Goal: Find contact information: Find contact information

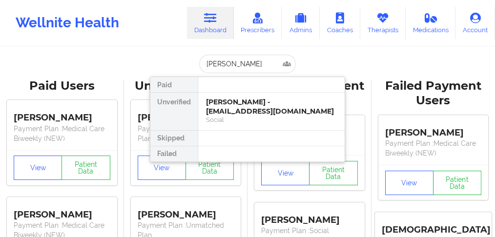
click at [231, 107] on div "[PERSON_NAME] - [EMAIL_ADDRESS][DOMAIN_NAME]" at bounding box center [271, 107] width 131 height 18
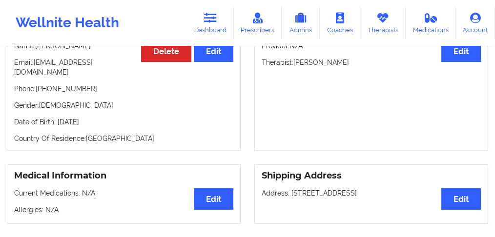
scroll to position [98, 0]
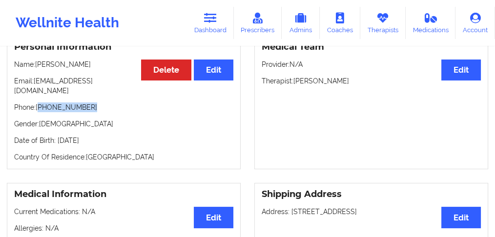
drag, startPoint x: 95, startPoint y: 96, endPoint x: 41, endPoint y: 100, distance: 54.4
click at [41, 103] on p "Phone: [PHONE_NUMBER]" at bounding box center [123, 108] width 219 height 10
copy p "[PHONE_NUMBER]"
click at [91, 103] on p "Phone: [PHONE_NUMBER]" at bounding box center [123, 108] width 219 height 10
drag, startPoint x: 94, startPoint y: 99, endPoint x: 39, endPoint y: 101, distance: 55.2
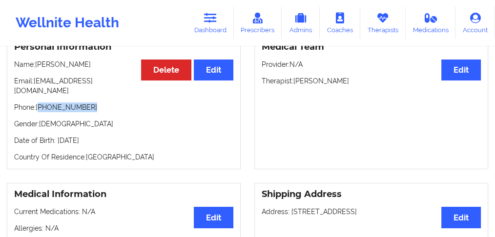
click at [39, 103] on p "Phone: [PHONE_NUMBER]" at bounding box center [123, 108] width 219 height 10
copy p "[PHONE_NUMBER]"
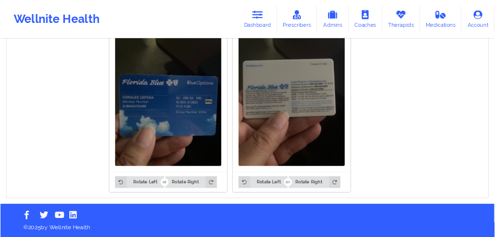
scroll to position [777, 0]
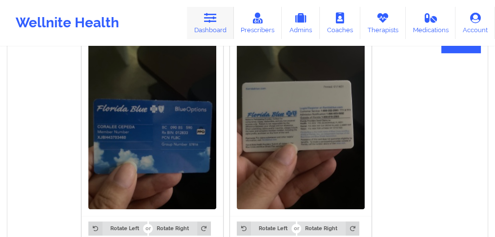
click at [220, 21] on link "Dashboard" at bounding box center [210, 23] width 47 height 32
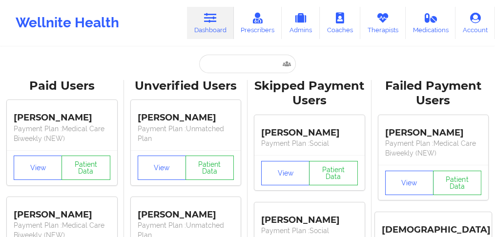
click at [225, 64] on input "text" at bounding box center [247, 64] width 97 height 19
paste input "Criss"
type input "Criss"
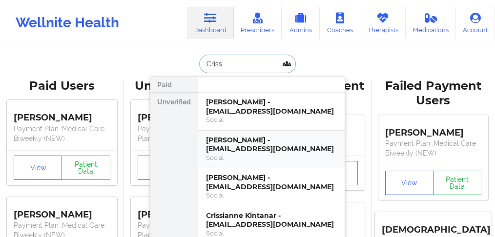
click at [224, 142] on div "[PERSON_NAME] - [EMAIL_ADDRESS][DOMAIN_NAME]" at bounding box center [271, 145] width 131 height 18
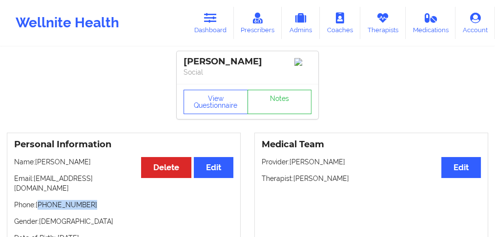
drag, startPoint x: 68, startPoint y: 198, endPoint x: 41, endPoint y: 198, distance: 27.8
click at [41, 200] on p "Phone: [PHONE_NUMBER]" at bounding box center [123, 205] width 219 height 10
copy p "[PHONE_NUMBER]"
click at [207, 27] on link "Dashboard" at bounding box center [210, 23] width 47 height 32
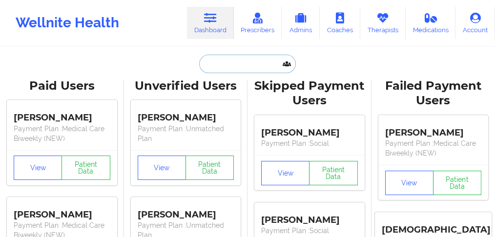
click at [218, 65] on input "text" at bounding box center [247, 64] width 97 height 19
paste input "[PERSON_NAME]"
type input "[PERSON_NAME]"
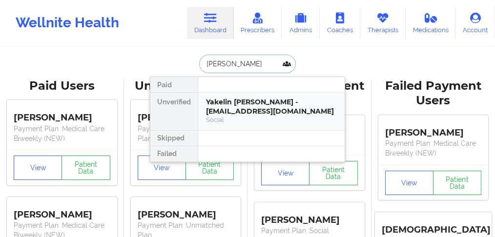
click at [232, 108] on div "Yakelin [PERSON_NAME] - [EMAIL_ADDRESS][DOMAIN_NAME]" at bounding box center [271, 107] width 131 height 18
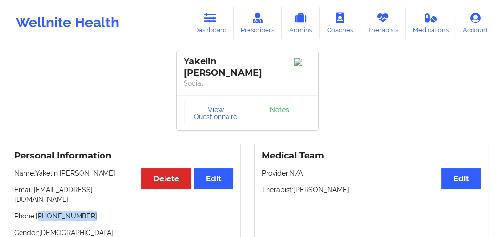
drag, startPoint x: 98, startPoint y: 200, endPoint x: 131, endPoint y: 83, distance: 122.0
click at [41, 212] on p "Phone: [PHONE_NUMBER]" at bounding box center [123, 217] width 219 height 10
copy p "[PHONE_NUMBER]"
click at [223, 24] on link "Dashboard" at bounding box center [210, 23] width 47 height 32
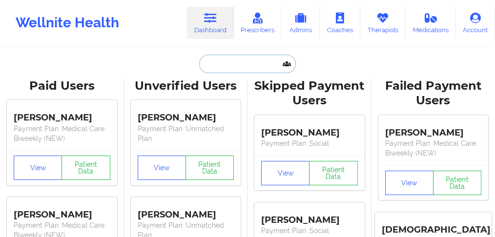
click at [226, 63] on input "text" at bounding box center [247, 64] width 97 height 19
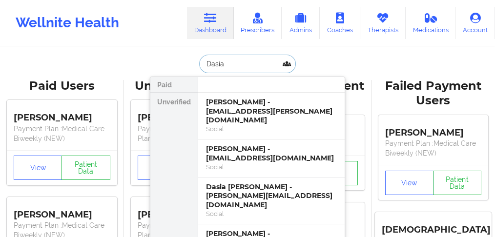
type input "Dasia"
drag, startPoint x: 239, startPoint y: 64, endPoint x: 160, endPoint y: 56, distance: 79.0
click at [157, 55] on div "Dasia Paid Unverified [PERSON_NAME] - [EMAIL_ADDRESS][PERSON_NAME][DOMAIN_NAME]…" at bounding box center [247, 64] width 195 height 19
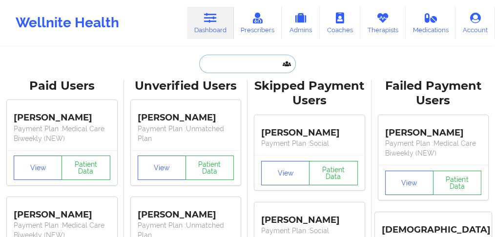
click at [237, 64] on input "text" at bounding box center [247, 64] width 97 height 19
paste input "Dasia"
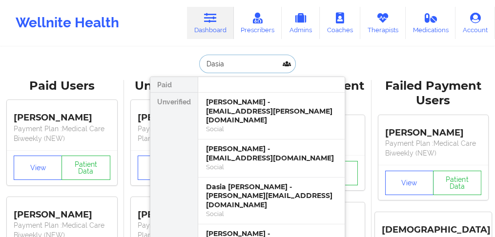
type input "Dasia"
click at [261, 185] on div "Dasia [PERSON_NAME] - [PERSON_NAME][EMAIL_ADDRESS][DOMAIN_NAME]" at bounding box center [271, 196] width 131 height 27
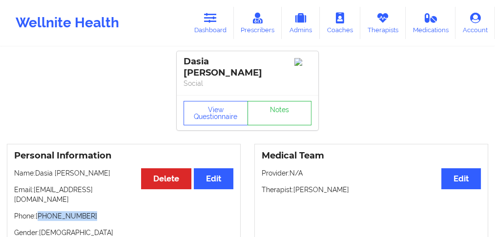
drag, startPoint x: 94, startPoint y: 204, endPoint x: 88, endPoint y: 173, distance: 31.2
click at [39, 212] on p "Phone: [PHONE_NUMBER]" at bounding box center [123, 217] width 219 height 10
copy p "[PHONE_NUMBER]"
drag, startPoint x: 118, startPoint y: 173, endPoint x: 37, endPoint y: 173, distance: 80.6
click at [37, 173] on p "Name: [PERSON_NAME] [PERSON_NAME]" at bounding box center [123, 174] width 219 height 10
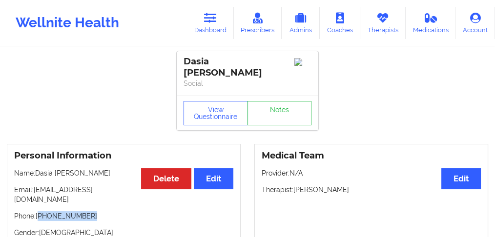
copy p "Dasia [PERSON_NAME]"
drag, startPoint x: 227, startPoint y: 72, endPoint x: 181, endPoint y: 59, distance: 48.1
click at [181, 59] on div "Dasia [PERSON_NAME] Social" at bounding box center [248, 73] width 142 height 44
copy div "Dasia [PERSON_NAME]"
click at [227, 76] on div "Dasia [PERSON_NAME]" at bounding box center [248, 67] width 128 height 22
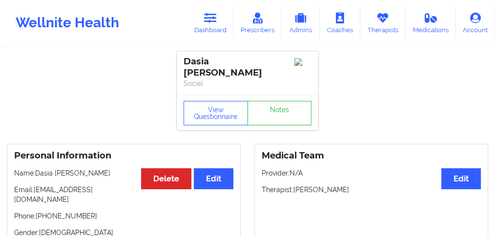
drag, startPoint x: 232, startPoint y: 74, endPoint x: 184, endPoint y: 60, distance: 50.1
click at [184, 60] on div "Dasia [PERSON_NAME]" at bounding box center [248, 67] width 128 height 22
copy div "Dasia [PERSON_NAME]"
click at [211, 33] on link "Dashboard" at bounding box center [210, 23] width 47 height 32
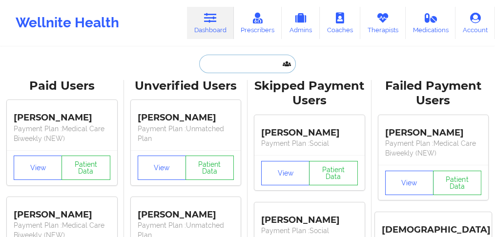
click at [229, 65] on input "text" at bounding box center [247, 64] width 97 height 19
paste input "[PERSON_NAME]"
type input "[PERSON_NAME]"
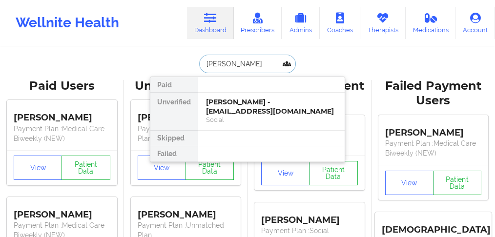
click at [240, 105] on div "[PERSON_NAME] - [EMAIL_ADDRESS][DOMAIN_NAME]" at bounding box center [271, 107] width 131 height 18
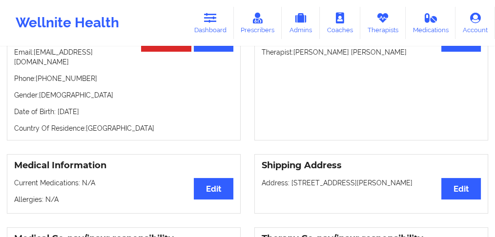
scroll to position [130, 0]
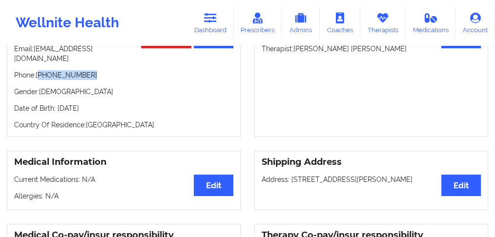
drag, startPoint x: 93, startPoint y: 66, endPoint x: 40, endPoint y: 66, distance: 53.3
click at [40, 70] on p "Phone: [PHONE_NUMBER]" at bounding box center [123, 75] width 219 height 10
copy p "[PHONE_NUMBER]"
